Goal: Task Accomplishment & Management: Manage account settings

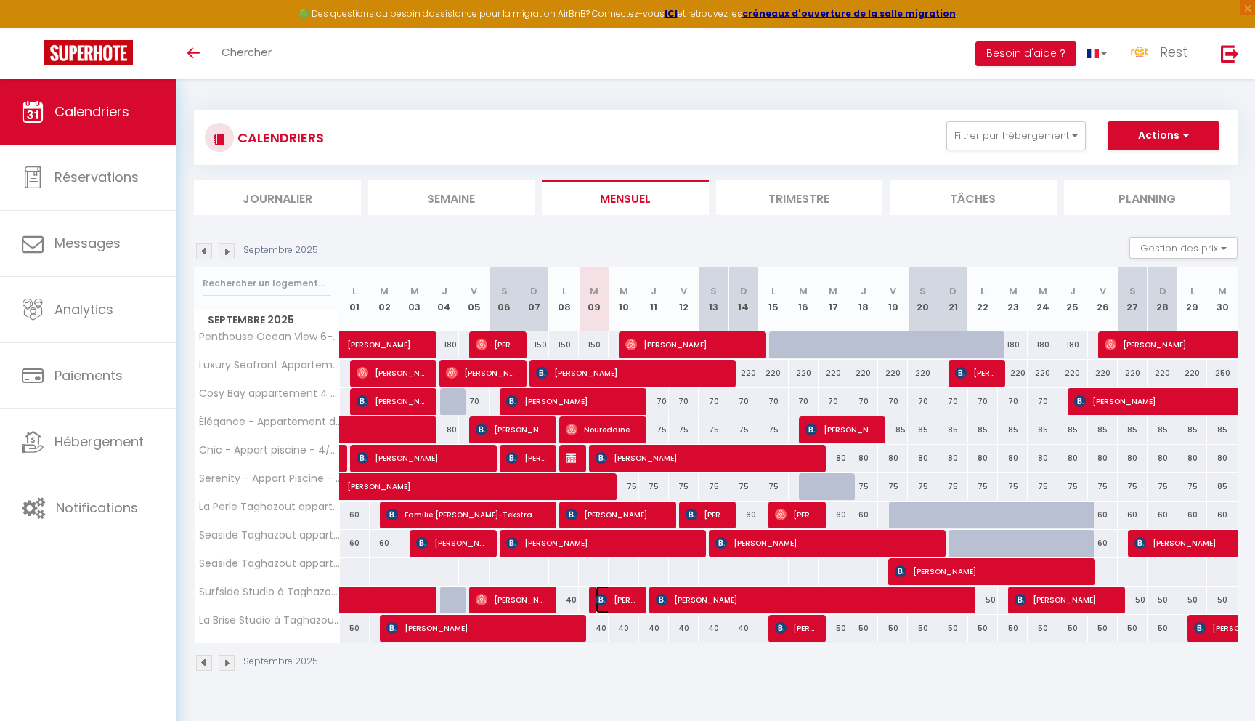
click at [625, 594] on span "[PERSON_NAME]" at bounding box center [616, 600] width 40 height 28
select select "OK"
select select "KO"
select select "0"
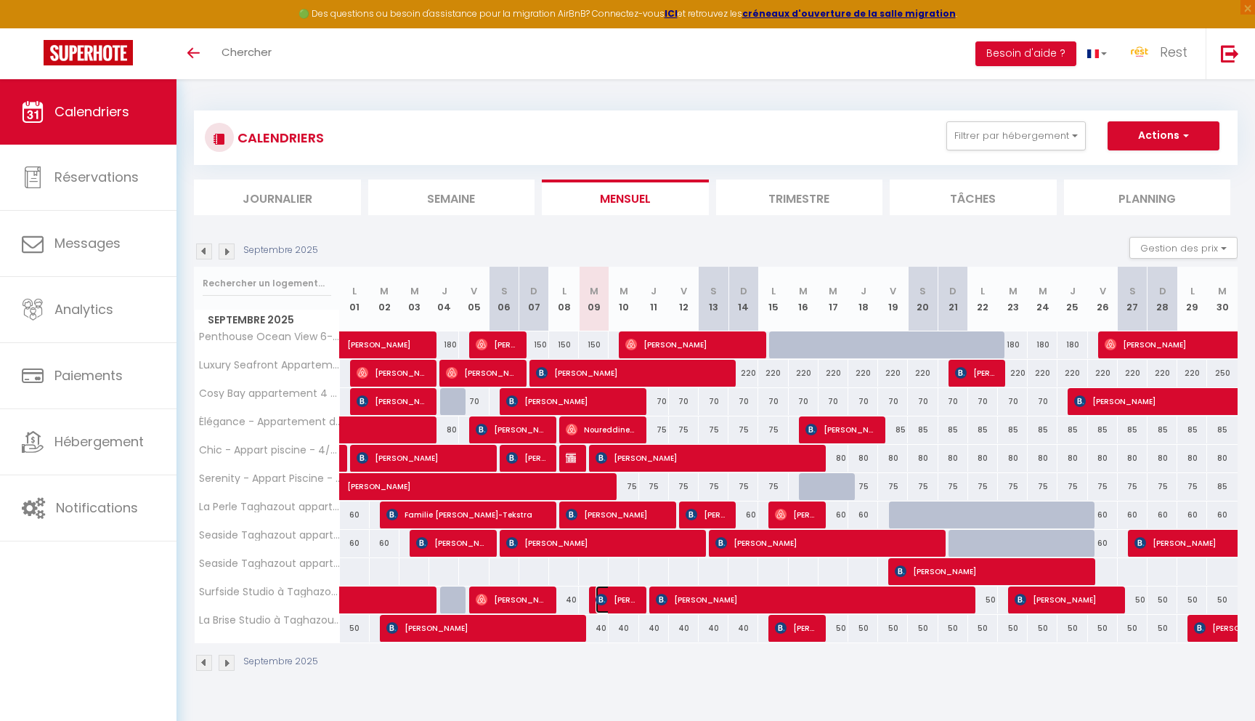
select select "1"
select select
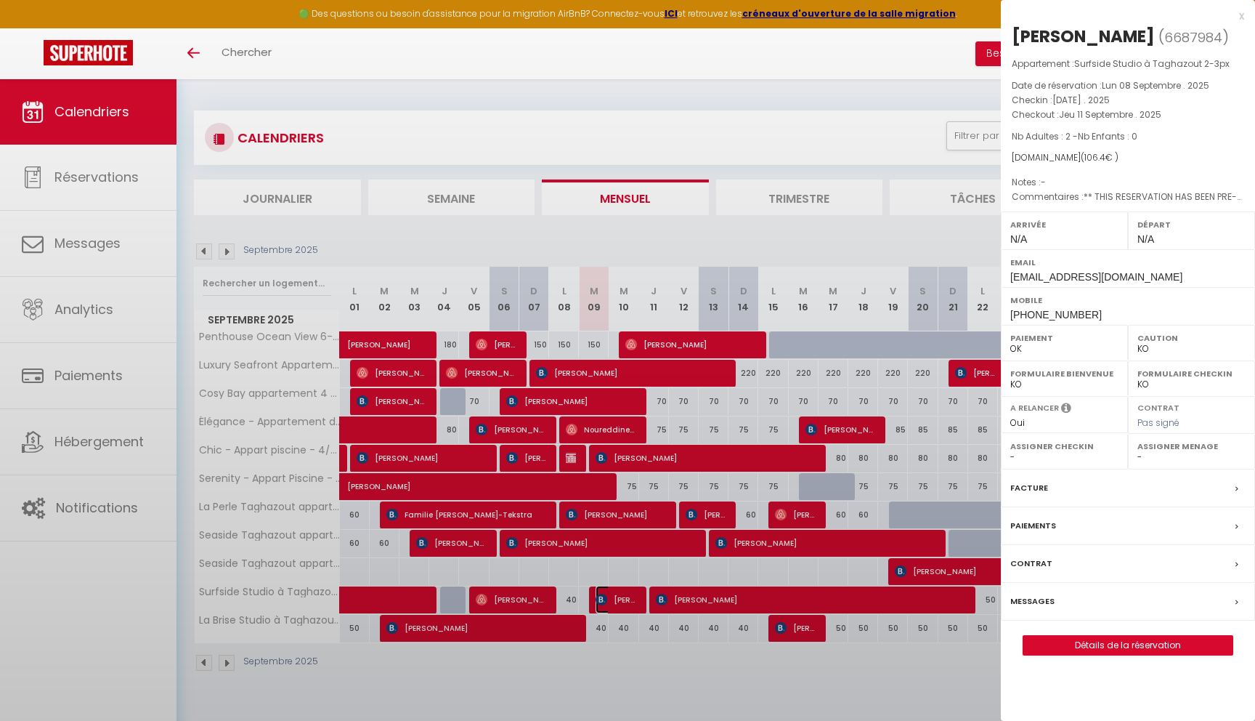
select select "15864"
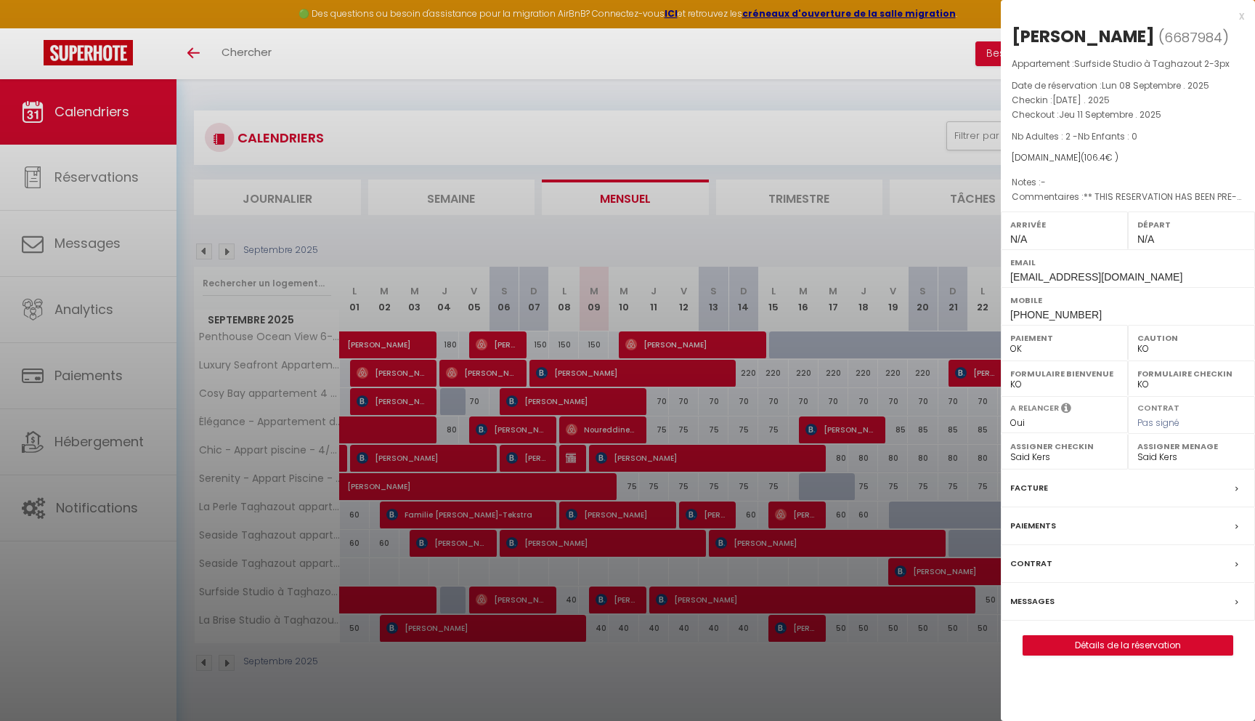
click at [660, 658] on div at bounding box center [627, 360] width 1255 height 721
